Goal: Navigation & Orientation: Find specific page/section

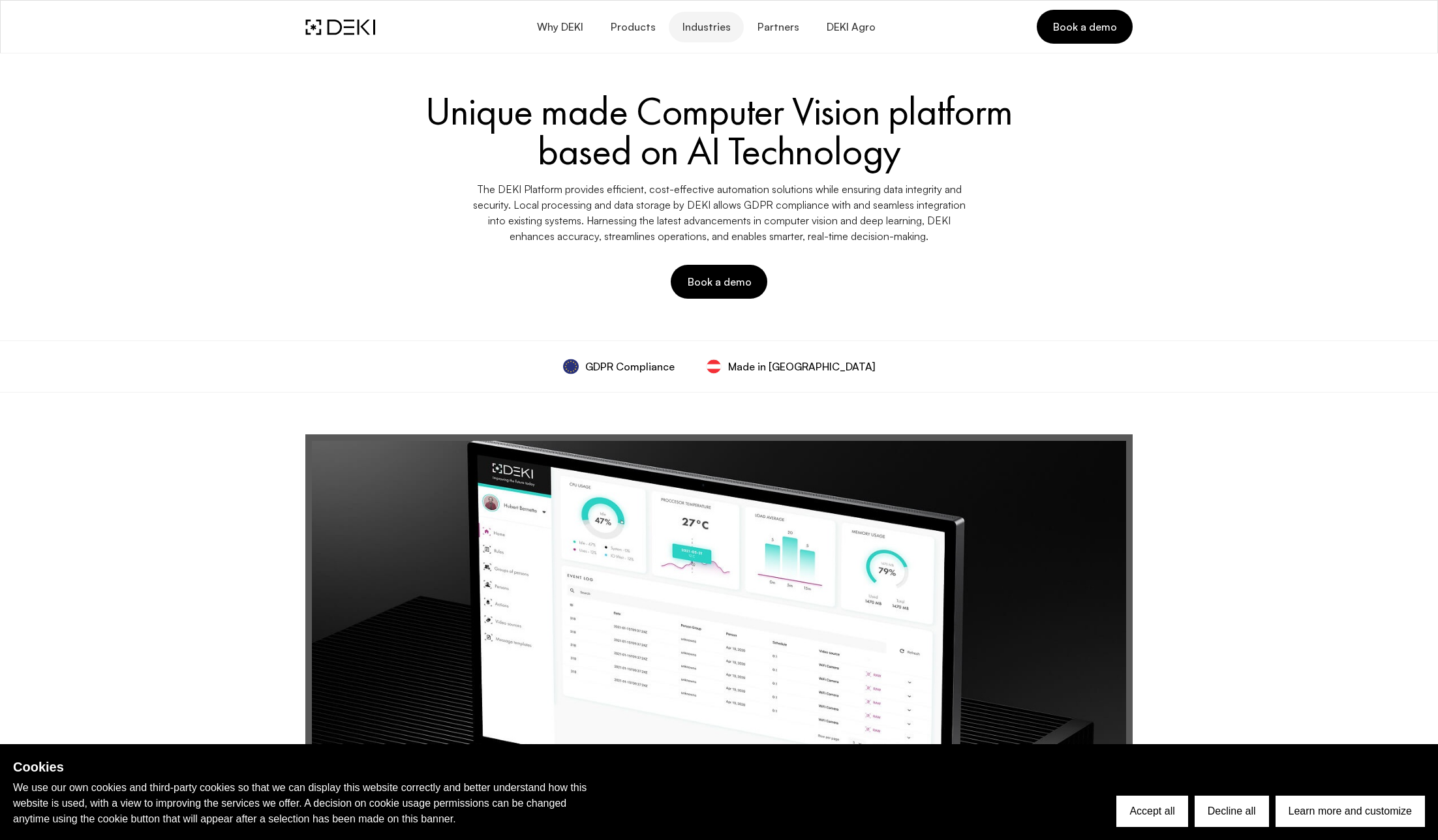
click at [702, 25] on span "Industries" at bounding box center [706, 26] width 49 height 12
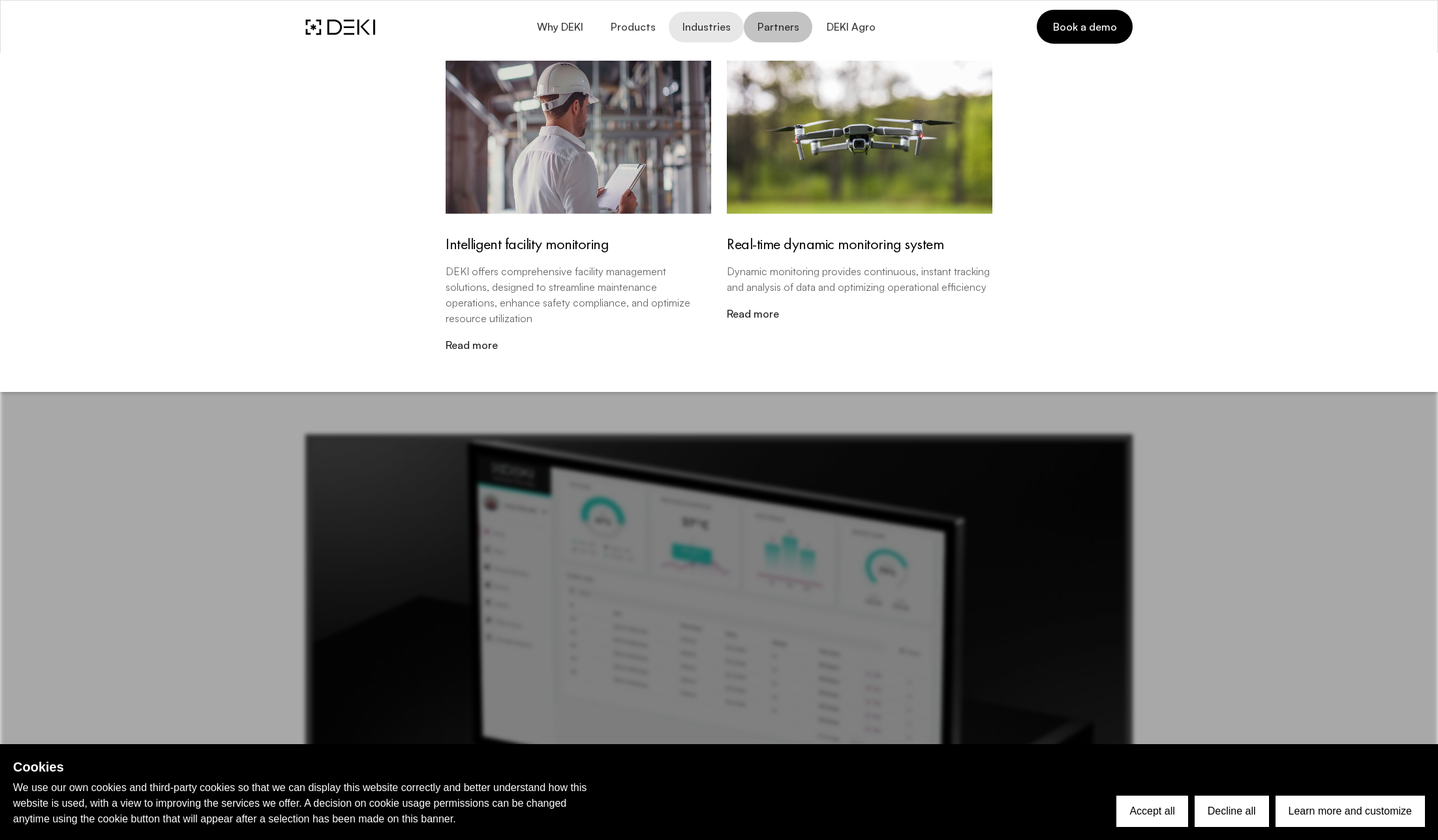
click at [754, 31] on link "Partners" at bounding box center [778, 26] width 69 height 31
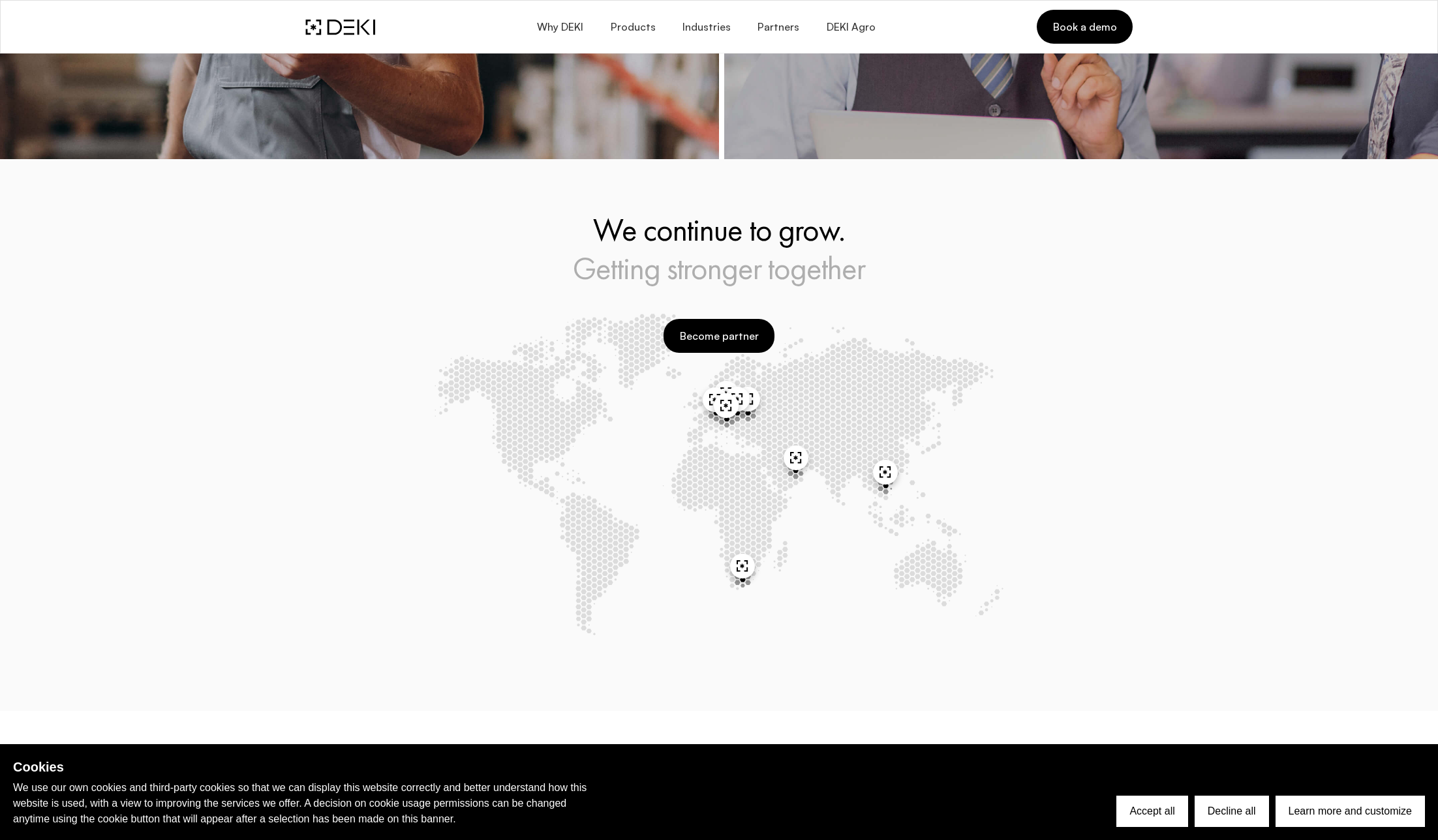
scroll to position [2357, 0]
